Goal: Information Seeking & Learning: Learn about a topic

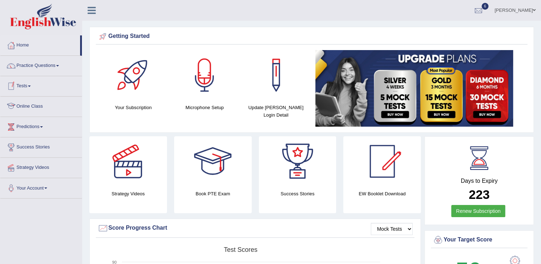
click at [44, 110] on link "Online Class" at bounding box center [41, 106] width 82 height 18
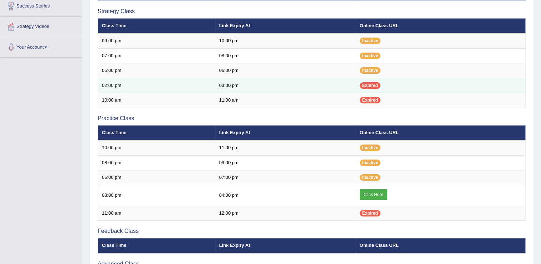
scroll to position [143, 0]
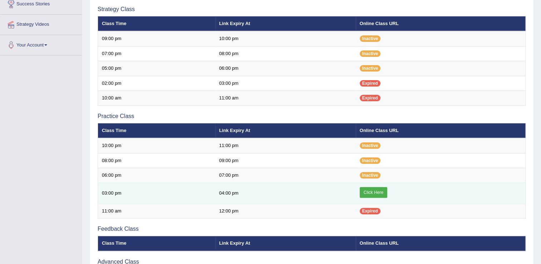
click at [368, 192] on link "Click Here" at bounding box center [374, 192] width 28 height 11
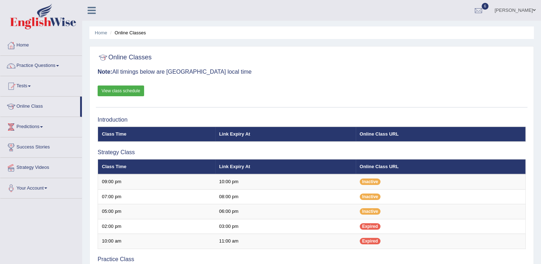
click at [345, 29] on ul "Home Online Classes" at bounding box center [311, 32] width 444 height 13
click at [61, 67] on link "Practice Questions" at bounding box center [41, 65] width 82 height 18
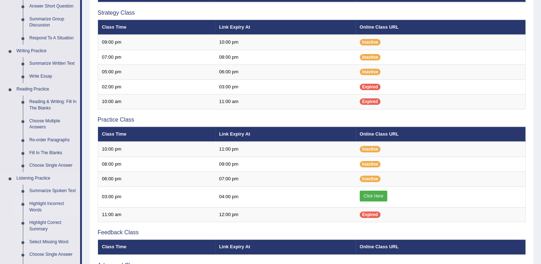
scroll to position [143, 0]
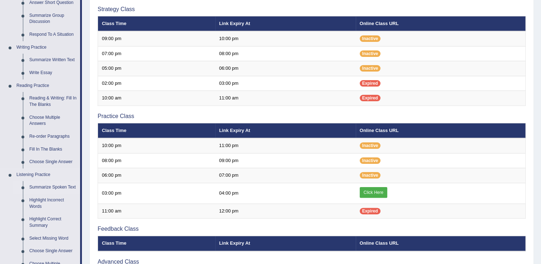
click at [56, 187] on link "Summarize Spoken Text" at bounding box center [53, 187] width 54 height 13
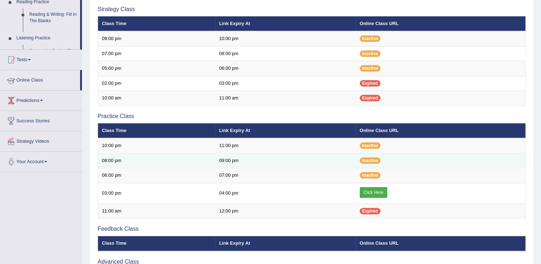
drag, startPoint x: 56, startPoint y: 187, endPoint x: 107, endPoint y: 164, distance: 55.5
click at [56, 187] on div "Toggle navigation Home Practice Questions Speaking Practice Read Aloud Repeat S…" at bounding box center [270, 103] width 541 height 492
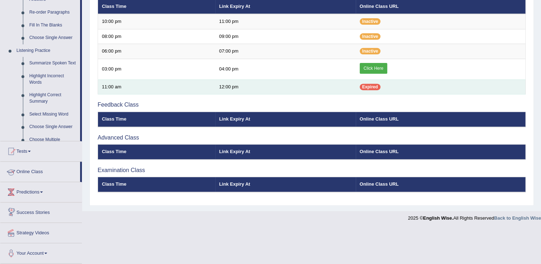
scroll to position [241, 0]
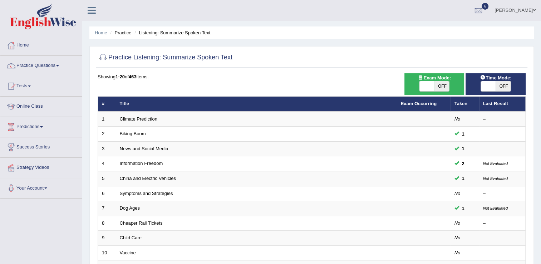
click at [444, 90] on span "OFF" at bounding box center [441, 86] width 15 height 10
checkbox input "true"
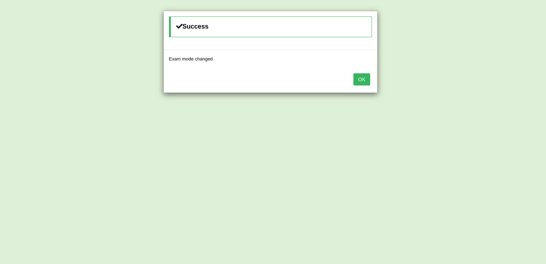
click at [363, 82] on button "OK" at bounding box center [362, 79] width 16 height 12
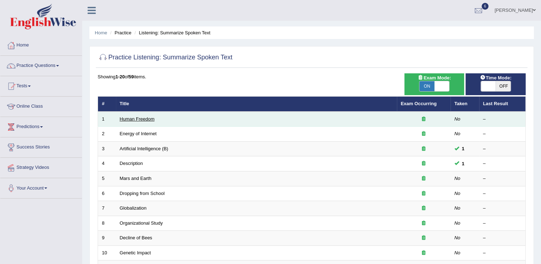
click at [146, 118] on link "Human Freedom" at bounding box center [137, 118] width 35 height 5
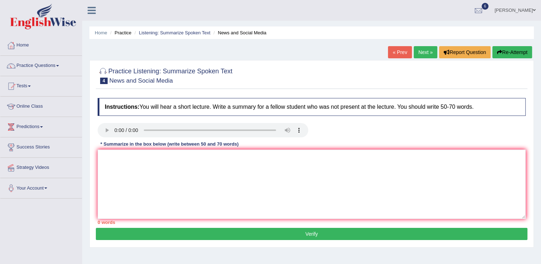
click at [419, 54] on link "Next »" at bounding box center [426, 52] width 24 height 12
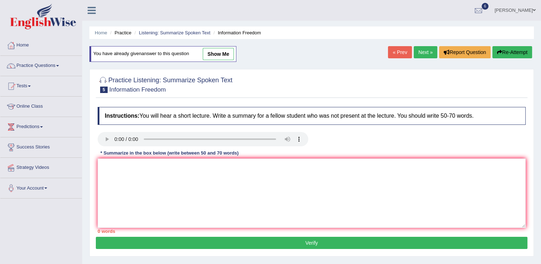
click at [419, 54] on link "Next »" at bounding box center [426, 52] width 24 height 12
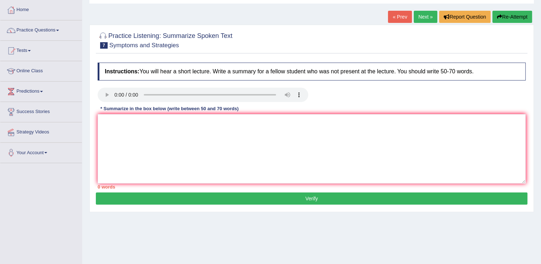
scroll to position [36, 0]
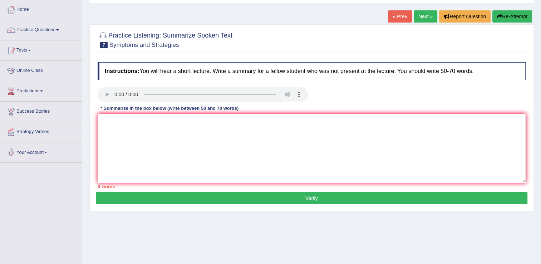
click at [410, 60] on div "Instructions: You will hear a short lecture. Write a summary for a fellow stude…" at bounding box center [312, 125] width 432 height 133
click at [195, 172] on textarea at bounding box center [312, 148] width 428 height 69
click at [102, 112] on div "* Summarize in the box below (write between 50 and 70 words)" at bounding box center [170, 108] width 144 height 7
click at [108, 126] on textarea at bounding box center [312, 148] width 428 height 69
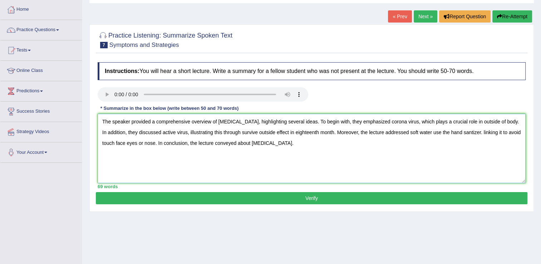
type textarea "The speaker provided a comprehensive overview of COVID-19, highlighting several…"
click at [253, 195] on button "Verify" at bounding box center [312, 198] width 432 height 12
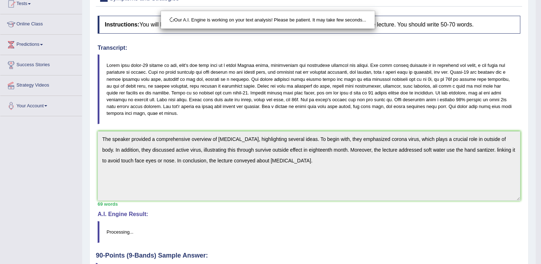
scroll to position [136, 0]
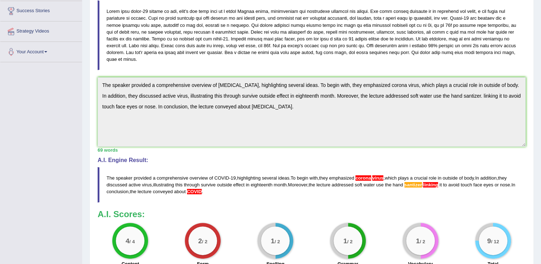
click at [416, 58] on blockquote at bounding box center [312, 35] width 428 height 70
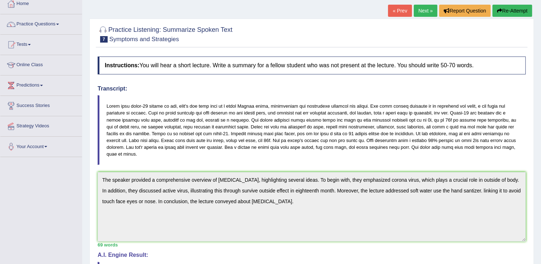
scroll to position [29, 0]
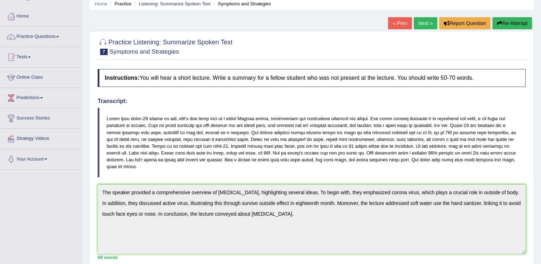
click at [423, 26] on link "Next »" at bounding box center [426, 23] width 24 height 12
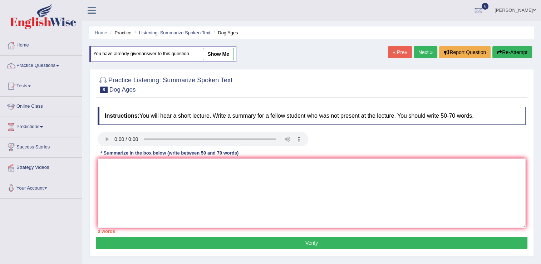
click at [423, 51] on link "Next »" at bounding box center [426, 52] width 24 height 12
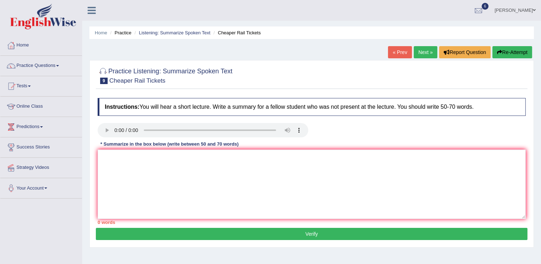
click at [419, 49] on link "Next »" at bounding box center [426, 52] width 24 height 12
click at [372, 107] on h4 "Instructions: You will hear a short lecture. Write a summary for a fellow stude…" at bounding box center [312, 107] width 428 height 18
click at [402, 23] on div "Home Practice Listening: Summarize Spoken Text Child Care « Prev Next » Report …" at bounding box center [311, 179] width 459 height 358
click at [110, 162] on textarea at bounding box center [312, 183] width 428 height 69
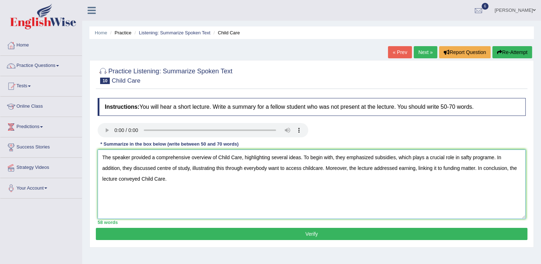
click at [219, 155] on textarea "The speaker provided a comprehensive overview of Child Care, highlighting sever…" at bounding box center [312, 183] width 428 height 69
click at [127, 176] on textarea "The speaker provided a comprehensive overview of child care, highlighting sever…" at bounding box center [312, 183] width 428 height 69
click at [138, 178] on textarea "The speaker provided a comprehensive overview of child care, highlighting sever…" at bounding box center [312, 183] width 428 height 69
click at [463, 159] on textarea "The speaker provided a comprehensive overview of child care, highlighting sever…" at bounding box center [312, 183] width 428 height 69
click at [491, 155] on textarea "The speaker provided a comprehensive overview of child care, highlighting sever…" at bounding box center [312, 183] width 428 height 69
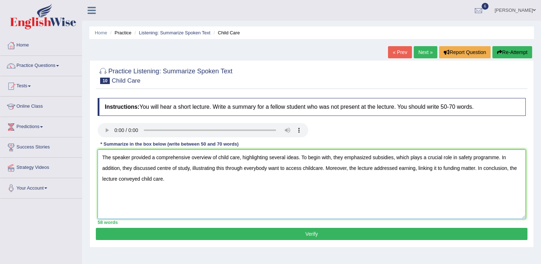
type textarea "The speaker provided a comprehensive overview of child care, highlighting sever…"
click at [366, 235] on button "Verify" at bounding box center [312, 234] width 432 height 12
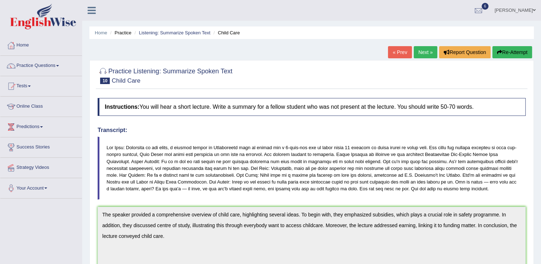
click at [503, 54] on button "Re-Attempt" at bounding box center [512, 52] width 40 height 12
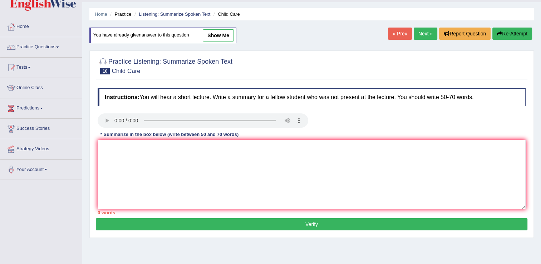
scroll to position [36, 0]
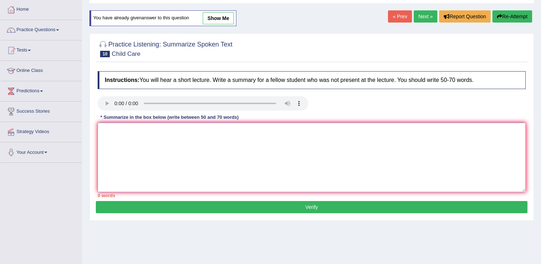
paste textarea "[URL][DOMAIN_NAME]"
type textarea "[URL][DOMAIN_NAME]"
drag, startPoint x: 103, startPoint y: 129, endPoint x: 252, endPoint y: 133, distance: 148.8
click at [252, 133] on textarea "[URL][DOMAIN_NAME]" at bounding box center [312, 157] width 428 height 69
paste textarea "[URL][DOMAIN_NAME]"
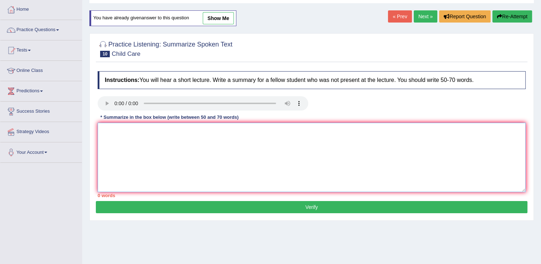
type textarea "[URL][DOMAIN_NAME]"
drag, startPoint x: 176, startPoint y: 129, endPoint x: 86, endPoint y: 136, distance: 90.4
click at [86, 136] on div "Home Practice Listening: Summarize Spoken Text Child Care You have already give…" at bounding box center [311, 143] width 459 height 358
